Goal: Check status: Check status

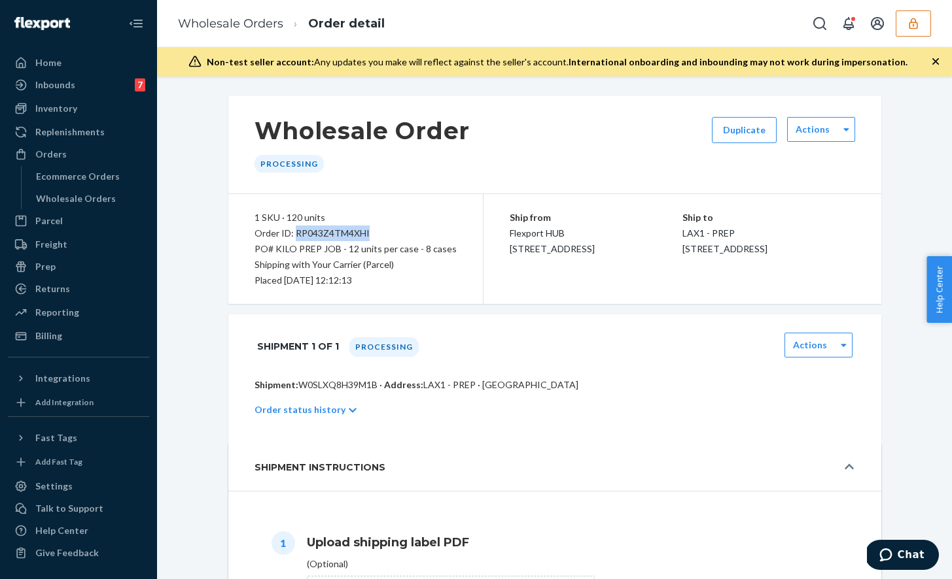
drag, startPoint x: 360, startPoint y: 231, endPoint x: 296, endPoint y: 232, distance: 64.7
click at [296, 232] on div "Order ID: RP043Z4TM4XHI" at bounding box center [355, 234] width 202 height 16
copy div "RP043Z4TM4XHI"
click at [923, 29] on button "button" at bounding box center [912, 23] width 35 height 26
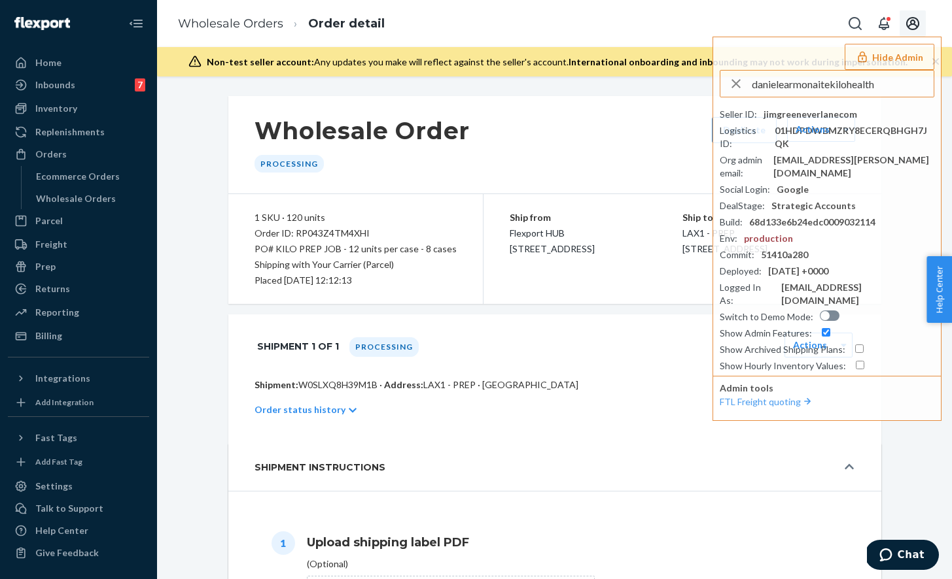
type input "danielearmonaitekilohealth"
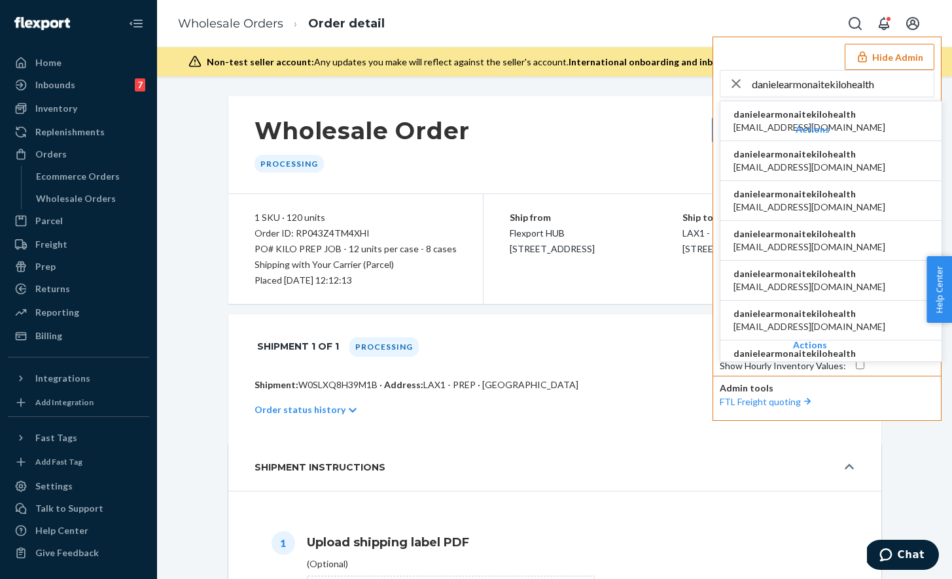
click at [758, 115] on span "danielearmonaitekilohealth" at bounding box center [809, 114] width 152 height 13
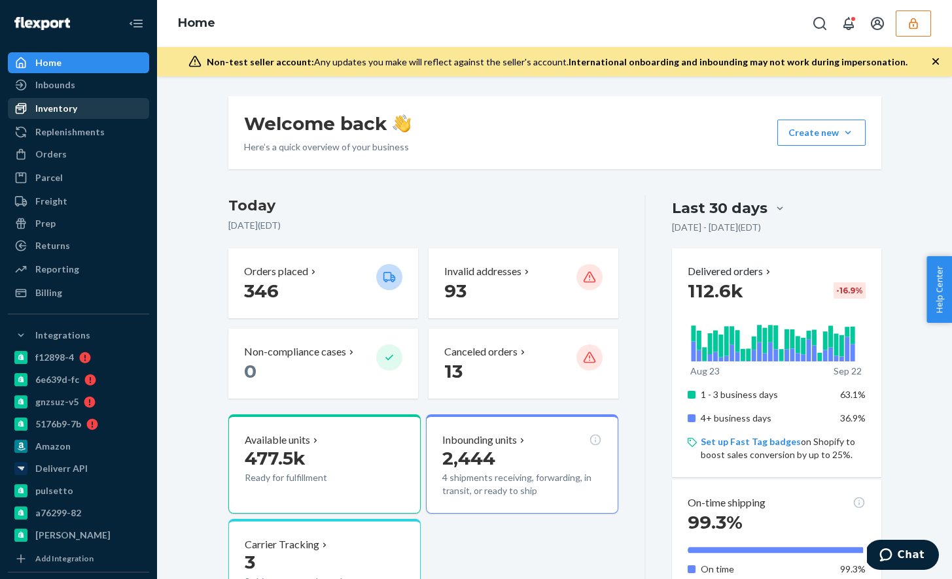
click at [101, 113] on div "Inventory" at bounding box center [78, 108] width 139 height 18
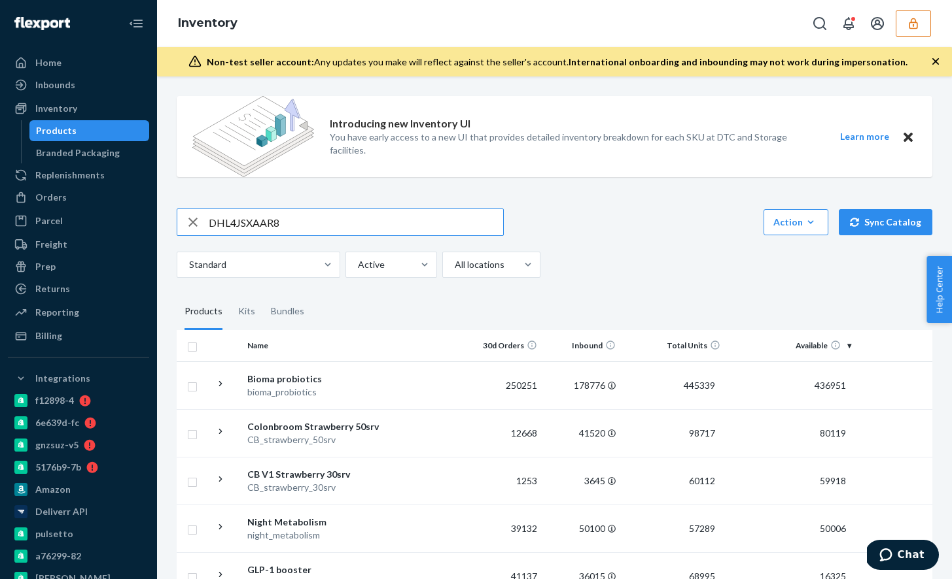
type input "DHL4JSXAAR8"
